Goal: Task Accomplishment & Management: Complete application form

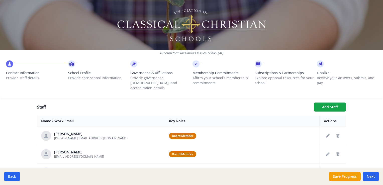
scroll to position [200, 0]
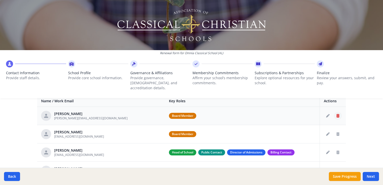
click at [336, 114] on icon "Delete staff" at bounding box center [337, 116] width 3 height 4
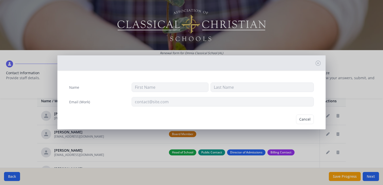
type input "[PERSON_NAME]"
type input "[PERSON_NAME][EMAIL_ADDRESS][DOMAIN_NAME]"
click at [304, 120] on button "Delete" at bounding box center [304, 120] width 17 height 10
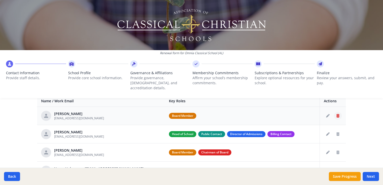
click at [336, 114] on icon "Delete staff" at bounding box center [337, 116] width 3 height 4
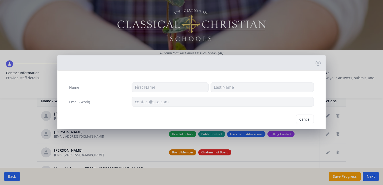
type input "[PERSON_NAME]"
type input "[EMAIL_ADDRESS][DOMAIN_NAME]"
click at [300, 117] on button "Delete" at bounding box center [304, 120] width 17 height 10
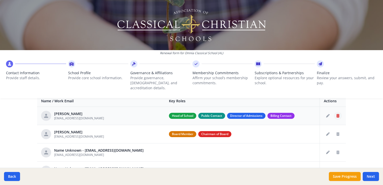
click at [336, 114] on icon "Delete staff" at bounding box center [337, 116] width 3 height 4
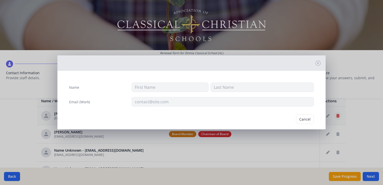
type input "[PERSON_NAME]"
type input "[PERSON_NAME] [PERSON_NAME]"
type input "[EMAIL_ADDRESS][DOMAIN_NAME]"
click at [304, 118] on button "Delete" at bounding box center [304, 120] width 17 height 10
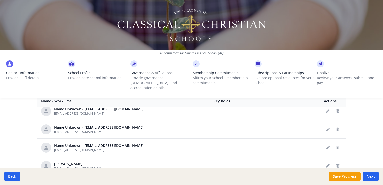
scroll to position [50, 0]
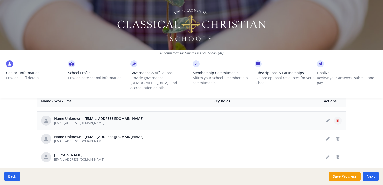
click at [336, 119] on icon "Delete staff" at bounding box center [337, 121] width 3 height 4
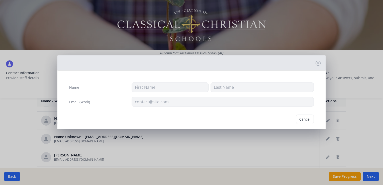
type input "[EMAIL_ADDRESS][DOMAIN_NAME]"
click at [302, 121] on button "Delete" at bounding box center [304, 120] width 17 height 10
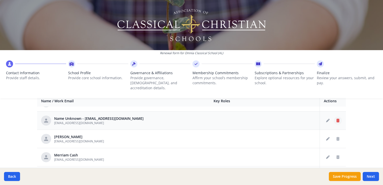
click at [336, 119] on icon "Delete staff" at bounding box center [337, 121] width 3 height 4
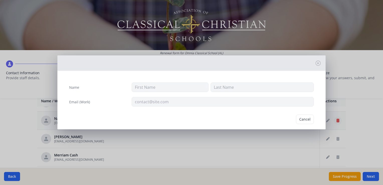
type input "[EMAIL_ADDRESS][DOMAIN_NAME]"
click at [302, 119] on button "Delete" at bounding box center [304, 120] width 17 height 10
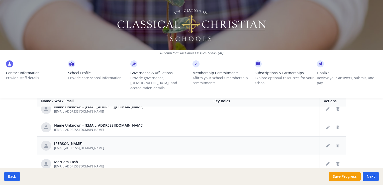
scroll to position [0, 0]
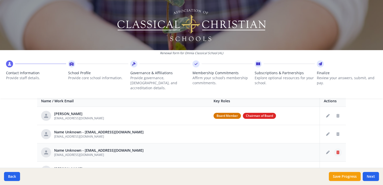
click at [336, 151] on icon "Delete staff" at bounding box center [337, 153] width 3 height 4
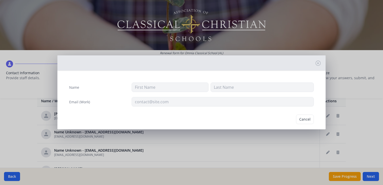
type input "[EMAIL_ADDRESS][DOMAIN_NAME]"
click at [303, 119] on button "Delete" at bounding box center [304, 120] width 17 height 10
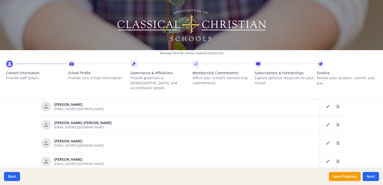
scroll to position [226, 0]
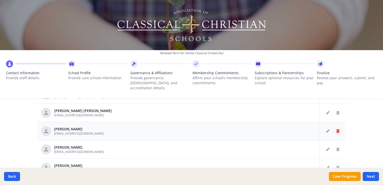
click at [336, 129] on icon "Delete staff" at bounding box center [337, 131] width 3 height 4
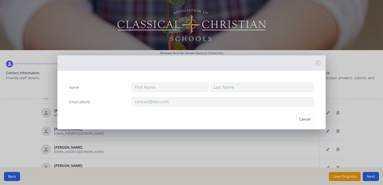
type input "[PERSON_NAME]"
type input "[EMAIL_ADDRESS][DOMAIN_NAME]"
click at [301, 120] on button "Delete" at bounding box center [304, 120] width 17 height 10
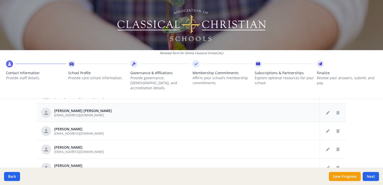
scroll to position [69, 0]
click at [336, 148] on icon "Delete staff" at bounding box center [337, 150] width 3 height 4
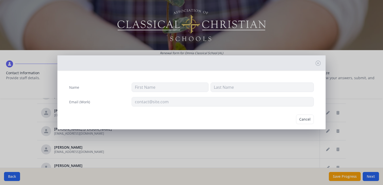
type input "[PERSON_NAME]"
type input "King"
type input "[EMAIL_ADDRESS][DOMAIN_NAME]"
click at [303, 120] on button "Delete" at bounding box center [304, 120] width 17 height 10
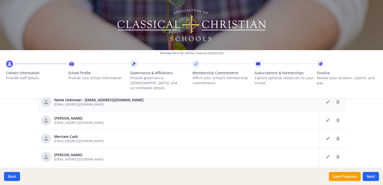
scroll to position [200, 0]
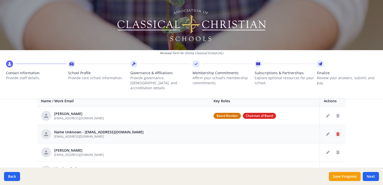
click at [336, 132] on icon "Delete staff" at bounding box center [337, 134] width 3 height 4
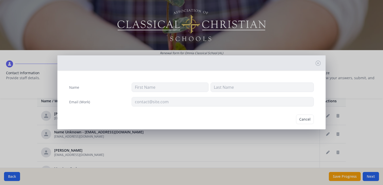
type input "[EMAIL_ADDRESS][DOMAIN_NAME]"
click at [299, 119] on button "Delete" at bounding box center [304, 120] width 17 height 10
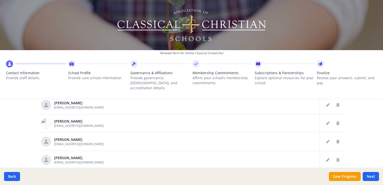
scroll to position [301, 0]
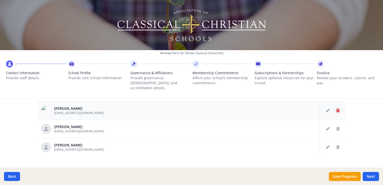
click at [334, 107] on button "Delete staff" at bounding box center [338, 110] width 8 height 8
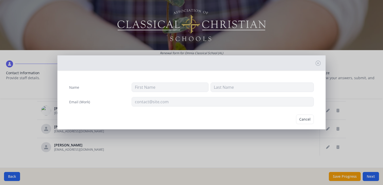
type input "[PERSON_NAME]"
type input "[EMAIL_ADDRESS][DOMAIN_NAME]"
click at [301, 119] on button "Delete" at bounding box center [304, 120] width 17 height 10
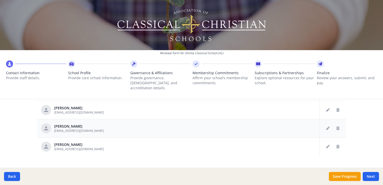
scroll to position [304, 0]
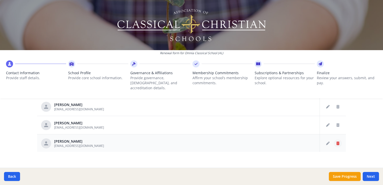
click at [336, 142] on icon "Delete staff" at bounding box center [337, 144] width 3 height 4
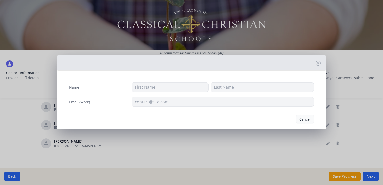
type input "[PERSON_NAME]"
type input "Tang"
type input "[EMAIL_ADDRESS][DOMAIN_NAME]"
click at [300, 119] on button "Delete" at bounding box center [304, 120] width 17 height 10
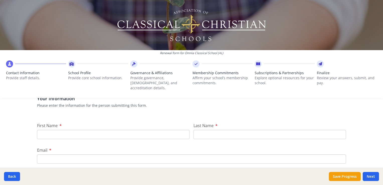
scroll to position [50, 0]
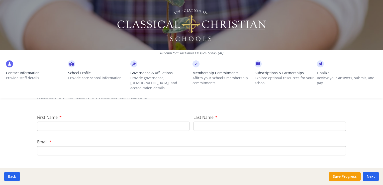
click at [161, 123] on input "First Name" at bounding box center [113, 126] width 152 height 9
type input "[PERSON_NAME]"
type input "[EMAIL_ADDRESS][DOMAIN_NAME]"
click at [26, 138] on div "Renewal form for Omnia Classical School ([GEOGRAPHIC_DATA]) Contact Information…" at bounding box center [191, 92] width 383 height 185
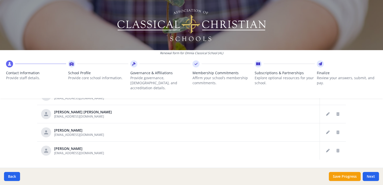
scroll to position [301, 0]
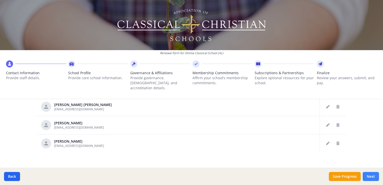
click at [371, 176] on button "Next" at bounding box center [371, 176] width 16 height 9
type input "[PHONE_NUMBER]"
type input "6.5"
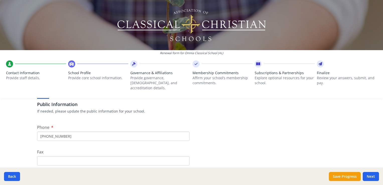
scroll to position [125, 0]
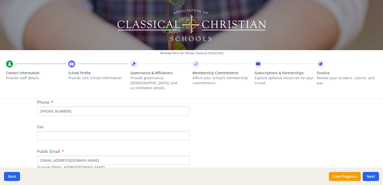
click at [110, 106] on input "[PHONE_NUMBER]" at bounding box center [113, 110] width 152 height 9
type input "[PHONE_NUMBER]"
click at [19, 129] on div "Renewal form for Omnia Classical School ([GEOGRAPHIC_DATA]) Contact Information…" at bounding box center [191, 92] width 383 height 185
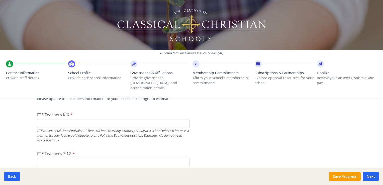
scroll to position [301, 0]
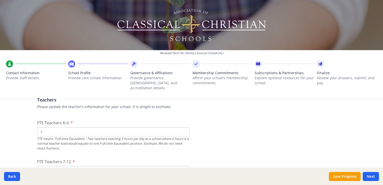
click at [182, 127] on input "1" at bounding box center [113, 131] width 152 height 9
click at [182, 127] on input "2" at bounding box center [113, 131] width 152 height 9
type input "3"
click at [182, 127] on input "3" at bounding box center [113, 131] width 152 height 9
drag, startPoint x: 15, startPoint y: 142, endPoint x: 26, endPoint y: 137, distance: 11.7
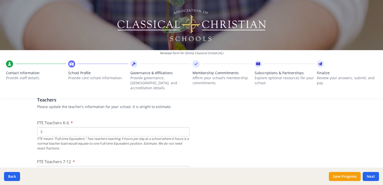
click at [16, 141] on div "Renewal form for Omnia Classical School ([GEOGRAPHIC_DATA]) Contact Information…" at bounding box center [191, 92] width 383 height 185
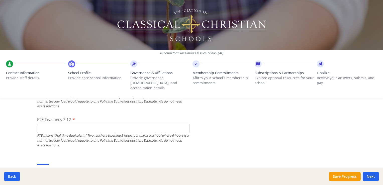
scroll to position [351, 0]
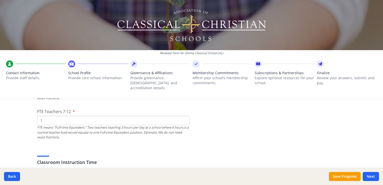
click at [183, 116] on input "1" at bounding box center [113, 120] width 152 height 9
click at [183, 116] on input "2" at bounding box center [113, 120] width 152 height 9
type input "3"
click at [183, 116] on input "3" at bounding box center [113, 120] width 152 height 9
click at [24, 132] on div "Renewal form for Omnia Classical School ([GEOGRAPHIC_DATA]) Contact Information…" at bounding box center [191, 92] width 383 height 185
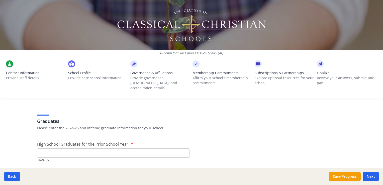
scroll to position [702, 0]
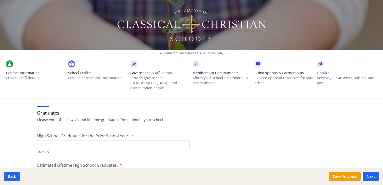
drag, startPoint x: 50, startPoint y: 138, endPoint x: 20, endPoint y: 135, distance: 29.8
click at [50, 140] on input "High School Graduates for the Prior School Year." at bounding box center [113, 144] width 152 height 9
click at [181, 140] on input "1" at bounding box center [113, 144] width 152 height 9
click at [181, 140] on input "2" at bounding box center [113, 144] width 152 height 9
type input "3"
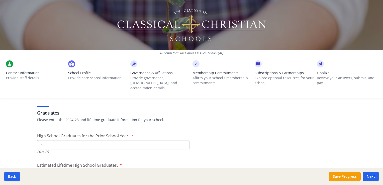
click at [181, 140] on input "3" at bounding box center [113, 144] width 152 height 9
click at [4, 131] on div "Renewal form for Omnia Classical School ([GEOGRAPHIC_DATA]) Contact Information…" at bounding box center [191, 92] width 383 height 185
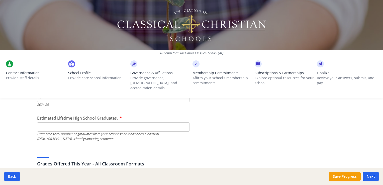
scroll to position [752, 0]
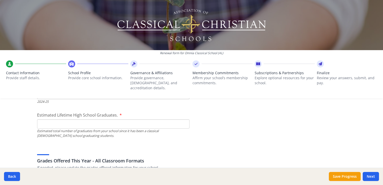
click at [57, 119] on input "Estimated Lifetime High School Graduates." at bounding box center [113, 123] width 152 height 9
type input "15"
click at [18, 119] on div "Renewal form for Omnia Classical School ([GEOGRAPHIC_DATA]) Contact Information…" at bounding box center [191, 92] width 383 height 185
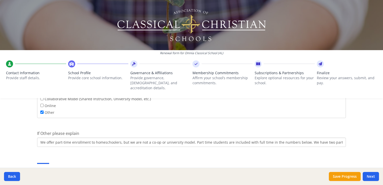
scroll to position [952, 0]
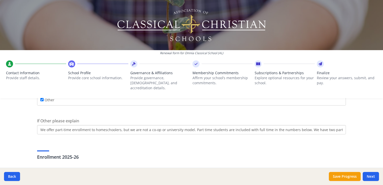
click at [293, 126] on input "We offer part-time enrollment to homeschoolers, but we are not a co-op or unive…" at bounding box center [191, 129] width 309 height 9
type input "We offer part-time enrollment to homeschoolers, but we are not a co-op or unive…"
click at [21, 125] on div "Renewal form for Omnia Classical School ([GEOGRAPHIC_DATA]) Contact Information…" at bounding box center [191, 92] width 383 height 185
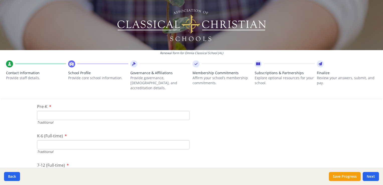
scroll to position [1077, 0]
click at [80, 108] on input "Pre-K" at bounding box center [113, 112] width 152 height 9
type input "0"
click at [182, 108] on input "0" at bounding box center [113, 112] width 152 height 9
click at [53, 137] on input "K-6 (Full-time)" at bounding box center [113, 141] width 152 height 9
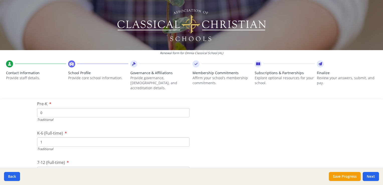
click at [182, 137] on input "1" at bounding box center [113, 141] width 152 height 9
click at [182, 137] on input "2" at bounding box center [113, 141] width 152 height 9
click at [182, 137] on input "3" at bounding box center [113, 141] width 152 height 9
click at [182, 137] on input "4" at bounding box center [113, 141] width 152 height 9
click at [182, 137] on input "5" at bounding box center [113, 141] width 152 height 9
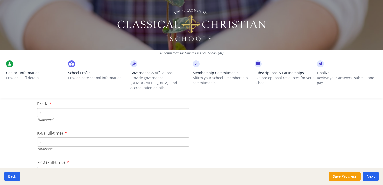
click at [182, 137] on input "6" at bounding box center [113, 141] width 152 height 9
click at [182, 137] on input "7" at bounding box center [113, 141] width 152 height 9
click at [182, 137] on input "8" at bounding box center [113, 141] width 152 height 9
click at [182, 137] on input "9" at bounding box center [113, 141] width 152 height 9
click at [182, 137] on input "10" at bounding box center [113, 141] width 152 height 9
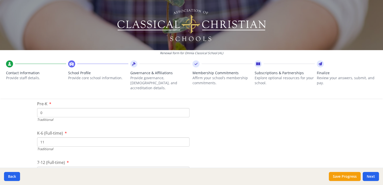
click at [182, 137] on input "11" at bounding box center [113, 141] width 152 height 9
click at [182, 137] on input "12" at bounding box center [113, 141] width 152 height 9
click at [182, 137] on input "13" at bounding box center [113, 141] width 152 height 9
type input "14"
click at [182, 137] on input "14" at bounding box center [113, 141] width 152 height 9
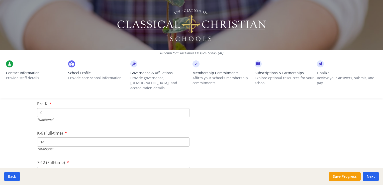
scroll to position [1102, 0]
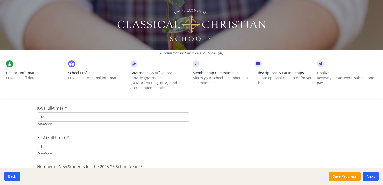
click at [182, 142] on input "1" at bounding box center [113, 146] width 152 height 9
click at [182, 142] on input "2" at bounding box center [113, 146] width 152 height 9
click at [182, 142] on input "3" at bounding box center [113, 146] width 152 height 9
type input "4"
click at [182, 142] on input "4" at bounding box center [113, 146] width 152 height 9
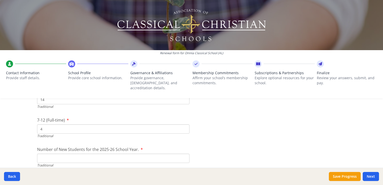
scroll to position [1128, 0]
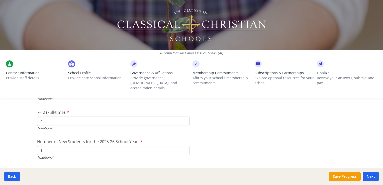
click at [182, 146] on input "1" at bounding box center [113, 150] width 152 height 9
click at [182, 146] on input "2" at bounding box center [113, 150] width 152 height 9
type input "3"
click at [182, 146] on input "3" at bounding box center [113, 150] width 152 height 9
click at [8, 127] on div "Renewal form for Omnia Classical School ([GEOGRAPHIC_DATA]) Contact Information…" at bounding box center [191, 92] width 383 height 185
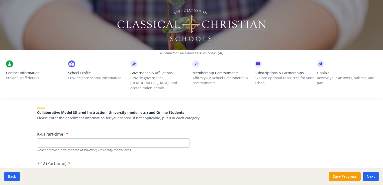
scroll to position [1203, 0]
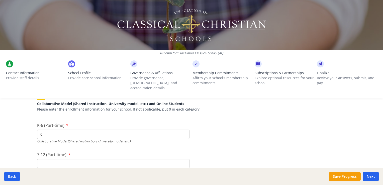
type input "0"
click at [182, 130] on input "0" at bounding box center [113, 134] width 152 height 9
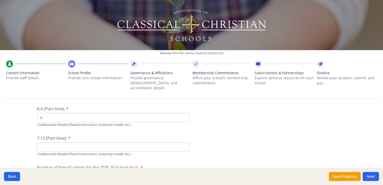
scroll to position [1253, 0]
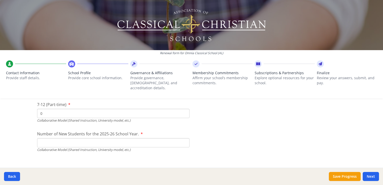
drag, startPoint x: 182, startPoint y: 110, endPoint x: 182, endPoint y: 113, distance: 3.3
type input "0"
click at [182, 110] on input "0" at bounding box center [113, 113] width 152 height 9
type input "0"
click at [182, 30] on input "0" at bounding box center [113, 25] width 152 height 9
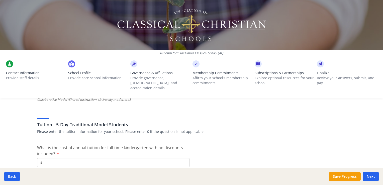
scroll to position [1328, 0]
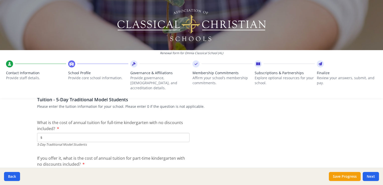
click at [95, 133] on input "$" at bounding box center [113, 137] width 152 height 9
click at [181, 133] on input "$" at bounding box center [113, 137] width 152 height 9
type input "$6 000"
click at [20, 123] on div "Renewal form for Omnia Classical School ([GEOGRAPHIC_DATA]) Contact Information…" at bounding box center [191, 92] width 383 height 185
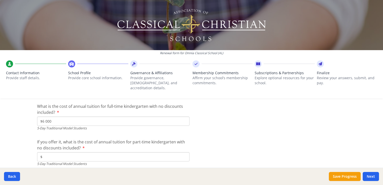
scroll to position [1353, 0]
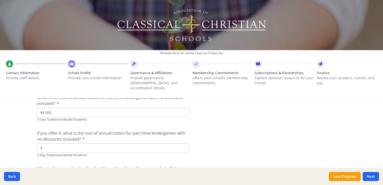
click at [67, 143] on input "$" at bounding box center [113, 147] width 152 height 9
type input "$0"
click at [14, 127] on div "Renewal form for Omnia Classical School ([GEOGRAPHIC_DATA]) Contact Information…" at bounding box center [191, 92] width 383 height 185
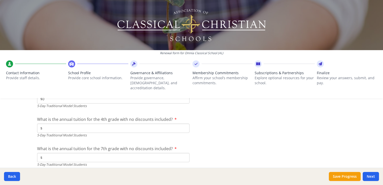
scroll to position [1403, 0]
click at [51, 123] on input "$" at bounding box center [113, 127] width 152 height 9
type input "$6 000"
click at [46, 152] on input "$" at bounding box center [113, 156] width 152 height 9
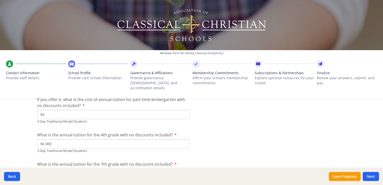
scroll to position [1378, 0]
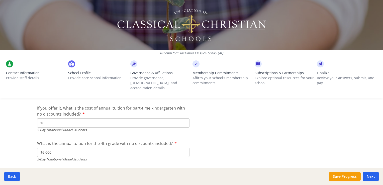
click at [153, 118] on input "$0" at bounding box center [113, 122] width 152 height 9
type input "$3 700"
click at [24, 124] on div "Renewal form for Omnia Classical School ([GEOGRAPHIC_DATA]) Contact Information…" at bounding box center [191, 92] width 383 height 185
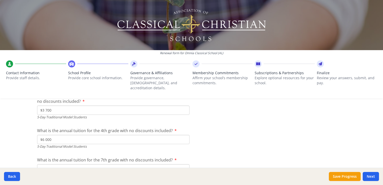
scroll to position [1428, 0]
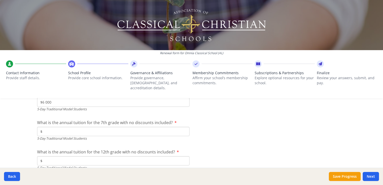
click at [68, 127] on input "$" at bounding box center [113, 131] width 152 height 9
type input "$6 400"
click at [8, 123] on div "Renewal form for Omnia Classical School ([GEOGRAPHIC_DATA]) Contact Information…" at bounding box center [191, 92] width 383 height 185
click at [44, 156] on input "$" at bounding box center [113, 160] width 152 height 9
type input "$6 400"
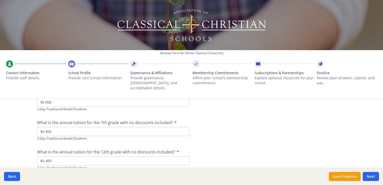
click at [15, 136] on div "Renewal form for Omnia Classical School ([GEOGRAPHIC_DATA]) Contact Information…" at bounding box center [191, 92] width 383 height 185
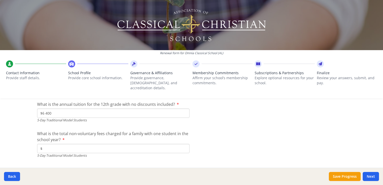
scroll to position [1478, 0]
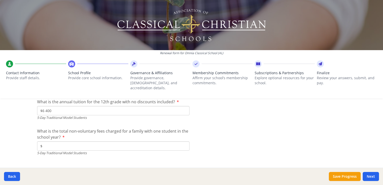
click at [110, 141] on input "$" at bounding box center [113, 145] width 152 height 9
type input "$552"
click at [15, 128] on div "Renewal form for Omnia Classical School ([GEOGRAPHIC_DATA]) Contact Information…" at bounding box center [191, 92] width 383 height 185
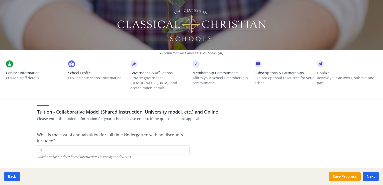
scroll to position [1553, 0]
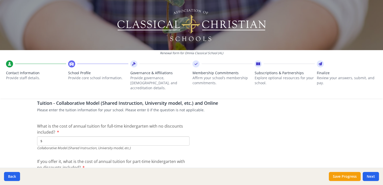
type input "$0"
click at [13, 131] on div "Renewal form for Omnia Classical School ([GEOGRAPHIC_DATA]) Contact Information…" at bounding box center [191, 92] width 383 height 185
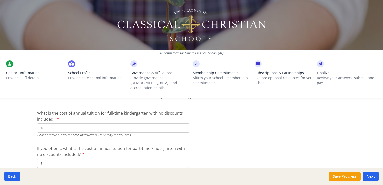
scroll to position [1579, 0]
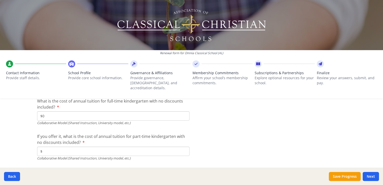
type input "$0"
click at [21, 133] on div "Renewal form for Omnia Classical School ([GEOGRAPHIC_DATA]) Contact Information…" at bounding box center [191, 92] width 383 height 185
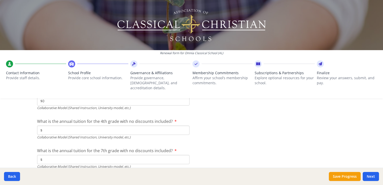
scroll to position [1654, 0]
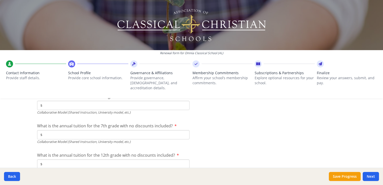
type input "$0"
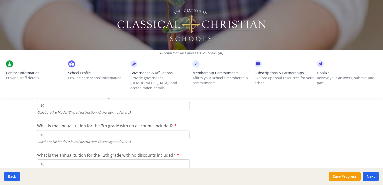
type input "$0"
click at [21, 137] on div "Renewal form for Omnia Classical School ([GEOGRAPHIC_DATA]) Contact Information…" at bounding box center [191, 92] width 383 height 185
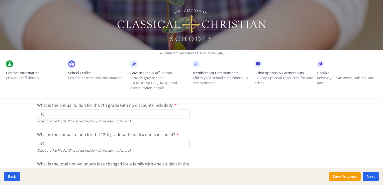
scroll to position [1704, 0]
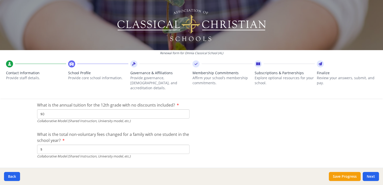
click at [52, 145] on input "$" at bounding box center [113, 149] width 152 height 9
type input "$0"
click at [25, 126] on div "Renewal form for Omnia Classical School ([GEOGRAPHIC_DATA]) Contact Information…" at bounding box center [191, 92] width 383 height 185
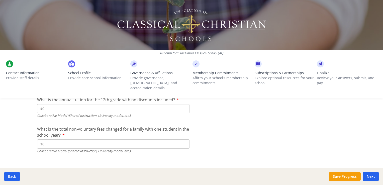
scroll to position [1711, 0]
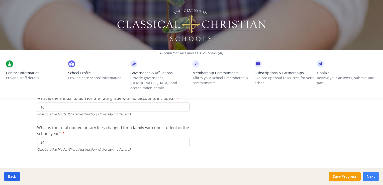
click at [371, 177] on button "Next" at bounding box center [371, 176] width 16 height 9
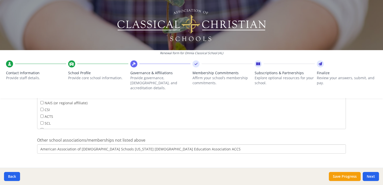
scroll to position [407, 0]
click at [374, 175] on button "Next" at bounding box center [371, 176] width 16 height 9
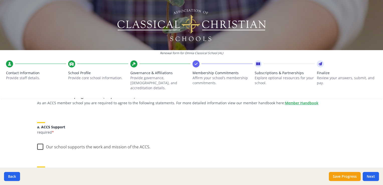
scroll to position [50, 0]
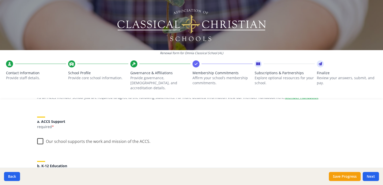
click at [37, 137] on label "Our school supports the work and mission of the ACCS." at bounding box center [93, 140] width 113 height 11
click at [0, 0] on input "Our school supports the work and mission of the ACCS." at bounding box center [0, 0] width 0 height 0
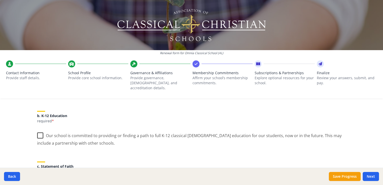
click at [39, 130] on label "Our school is committed to providing or finding a path to full K-12 classical […" at bounding box center [191, 137] width 309 height 17
click at [0, 0] on input "Our school is committed to providing or finding a path to full K-12 classical […" at bounding box center [0, 0] width 0 height 0
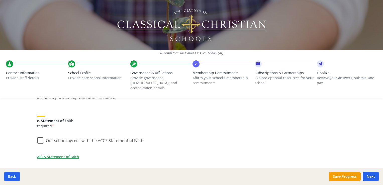
scroll to position [150, 0]
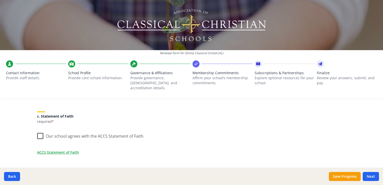
click at [39, 131] on label "Our school agrees with the ACCS Statement of Faith." at bounding box center [90, 135] width 107 height 11
click at [0, 0] on input "Our school agrees with the ACCS Statement of Faith." at bounding box center [0, 0] width 0 height 0
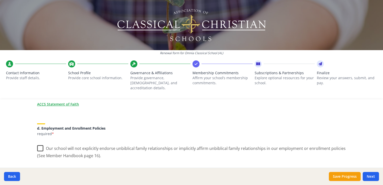
scroll to position [200, 0]
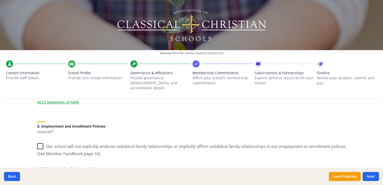
click at [38, 141] on label "Our school will not explicitly endorse unbiblical family relationships or impli…" at bounding box center [191, 148] width 309 height 17
click at [0, 0] on input "Our school will not explicitly endorse unbiblical family relationships or impli…" at bounding box center [0, 0] width 0 height 0
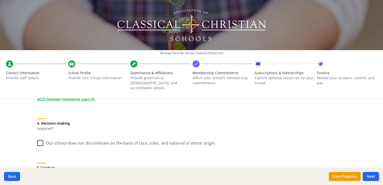
scroll to position [276, 0]
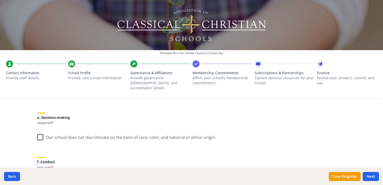
click at [39, 133] on label "Our school does not discriminate on the basis of race, color, and national or e…" at bounding box center [126, 136] width 179 height 11
click at [0, 0] on input "Our school does not discriminate on the basis of race, color, and national or e…" at bounding box center [0, 0] width 0 height 0
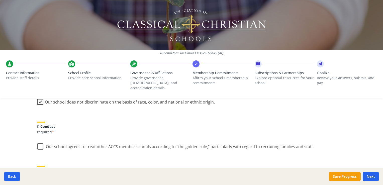
scroll to position [326, 0]
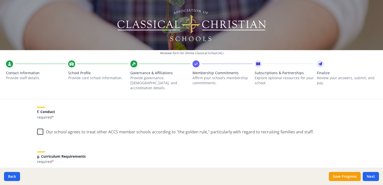
click at [39, 127] on label "Our school agrees to treat other ACCS member schools according to "the golden r…" at bounding box center [175, 130] width 277 height 11
click at [0, 0] on input "Our school agrees to treat other ACCS member schools according to "the golden r…" at bounding box center [0, 0] width 0 height 0
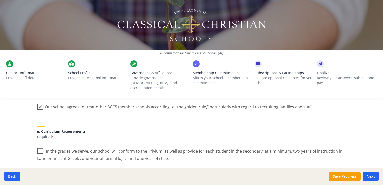
scroll to position [376, 0]
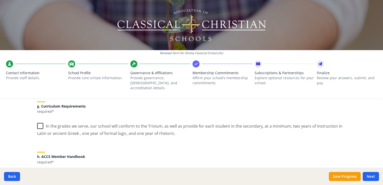
click at [38, 121] on label "In the grades we serve, our school will conform to the Trivium, as well as prov…" at bounding box center [191, 128] width 309 height 17
click at [0, 0] on input "In the grades we serve, our school will conform to the Trivium, as well as prov…" at bounding box center [0, 0] width 0 height 0
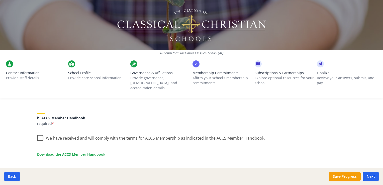
scroll to position [426, 0]
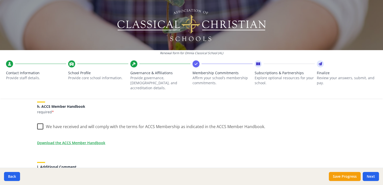
click at [37, 122] on label "We have received and will comply with the terms for ACCS Membership as indicate…" at bounding box center [151, 125] width 228 height 11
click at [0, 0] on input "We have received and will comply with the terms for ACCS Membership as indicate…" at bounding box center [0, 0] width 0 height 0
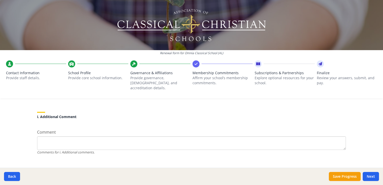
scroll to position [479, 0]
drag, startPoint x: 370, startPoint y: 176, endPoint x: 369, endPoint y: 158, distance: 17.8
click at [370, 175] on button "Next" at bounding box center [371, 176] width 16 height 9
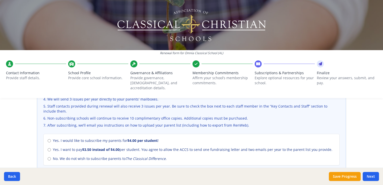
scroll to position [226, 0]
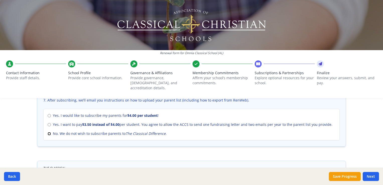
click at [48, 132] on input "No. We do not wish to subscribe parents to The Classical Difference ." at bounding box center [49, 133] width 3 height 3
radio input "true"
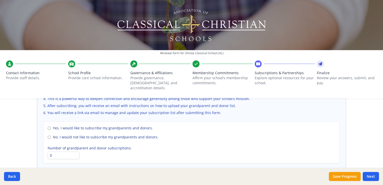
scroll to position [376, 0]
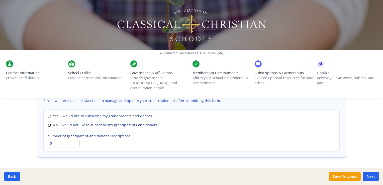
click at [48, 124] on input "No. I would not like to subscribe my grandparents and donors." at bounding box center [49, 125] width 3 height 3
radio input "true"
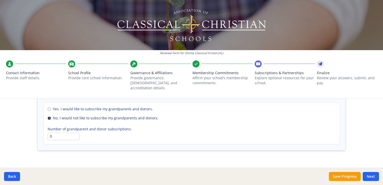
scroll to position [387, 0]
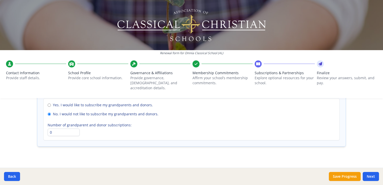
drag, startPoint x: 372, startPoint y: 177, endPoint x: 370, endPoint y: 168, distance: 9.2
click at [372, 176] on button "Next" at bounding box center [371, 176] width 16 height 9
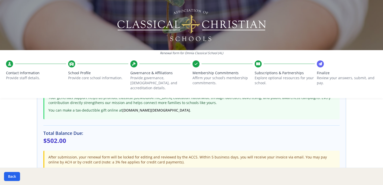
scroll to position [150, 0]
